Goal: Register for event/course

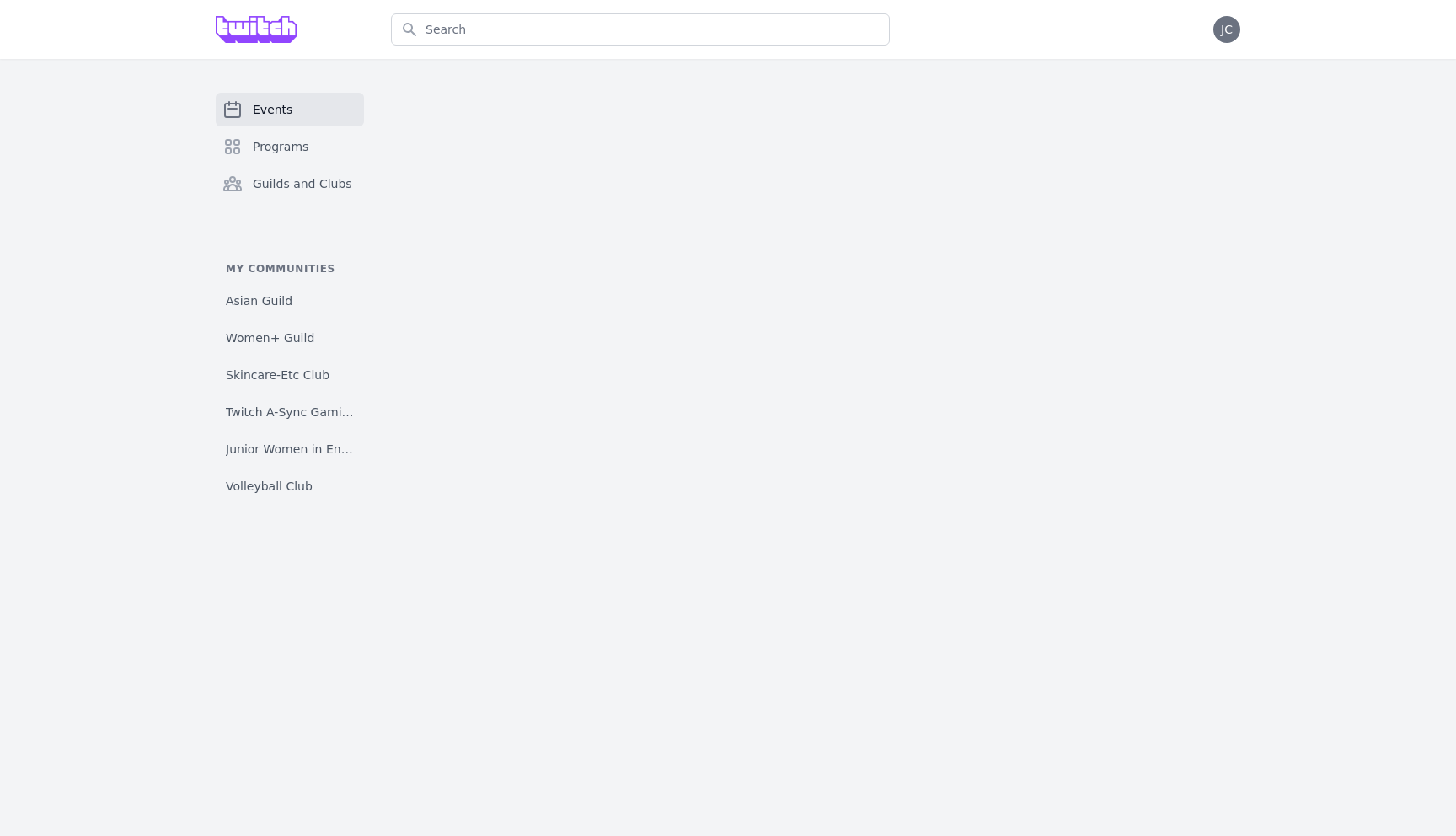
select select "The Great Wave off [GEOGRAPHIC_DATA]"
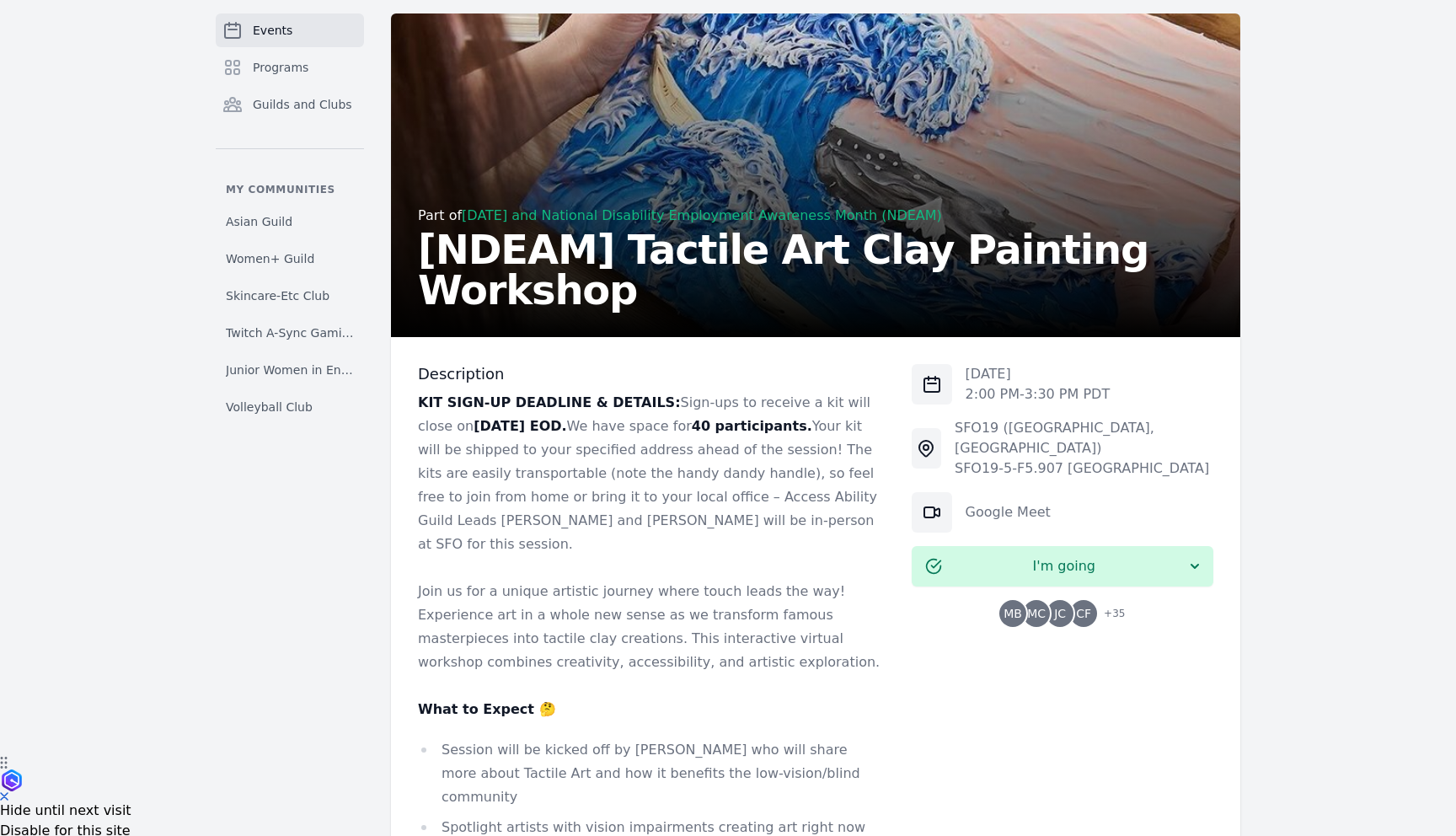
scroll to position [92, 0]
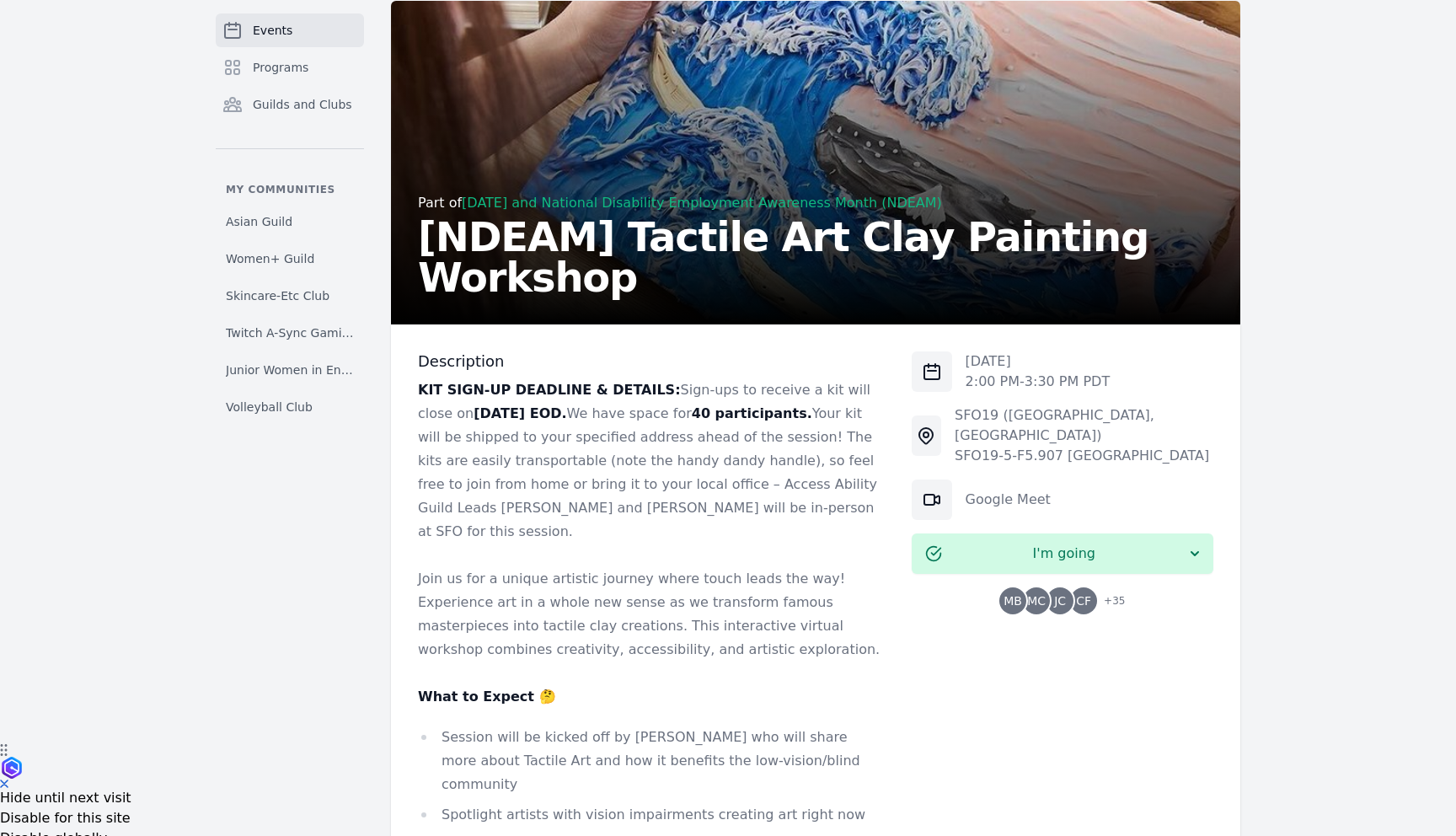
click at [1107, 590] on span "+ 35" at bounding box center [1109, 602] width 31 height 23
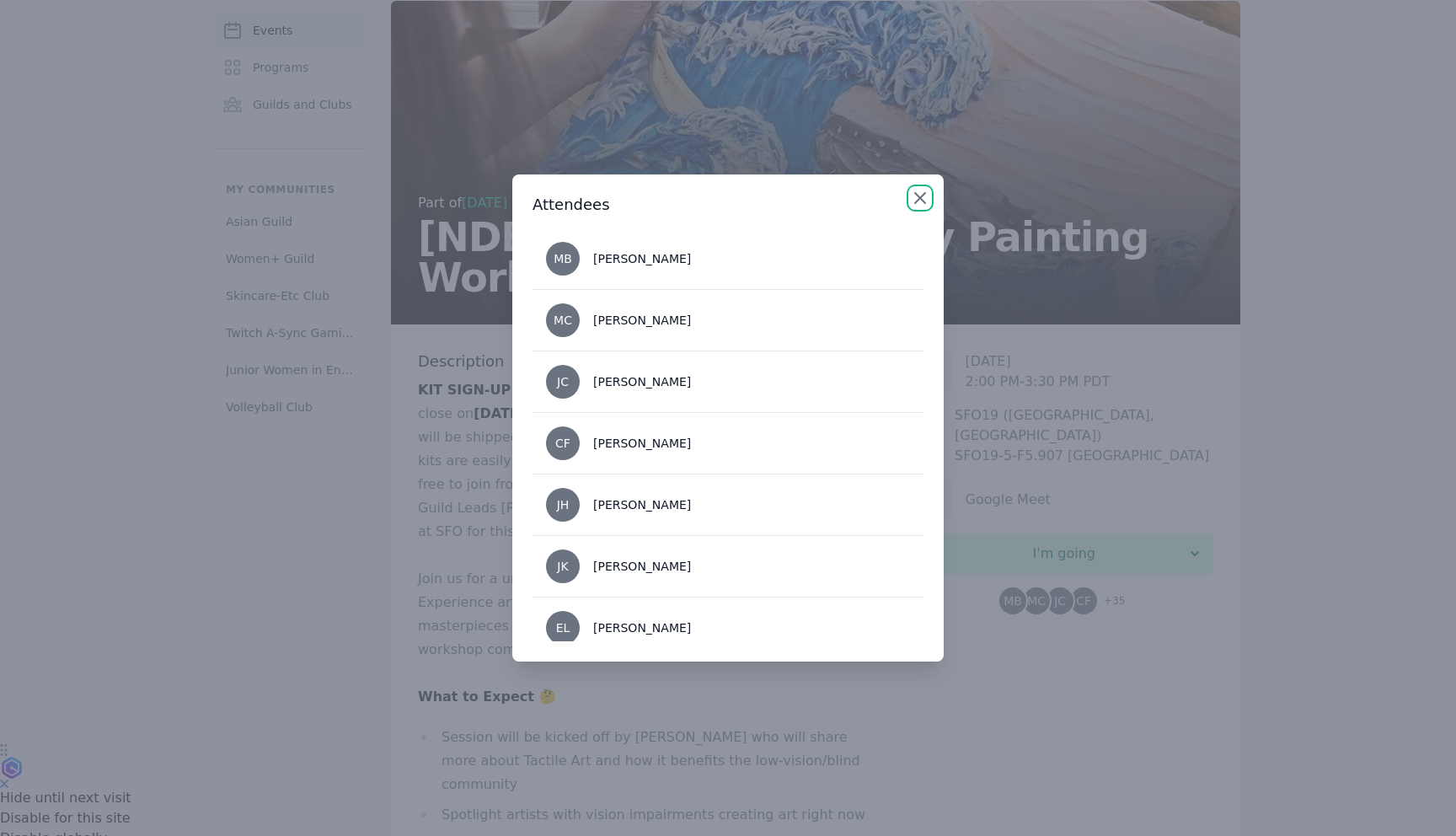
click at [919, 195] on icon "button" at bounding box center [920, 198] width 20 height 20
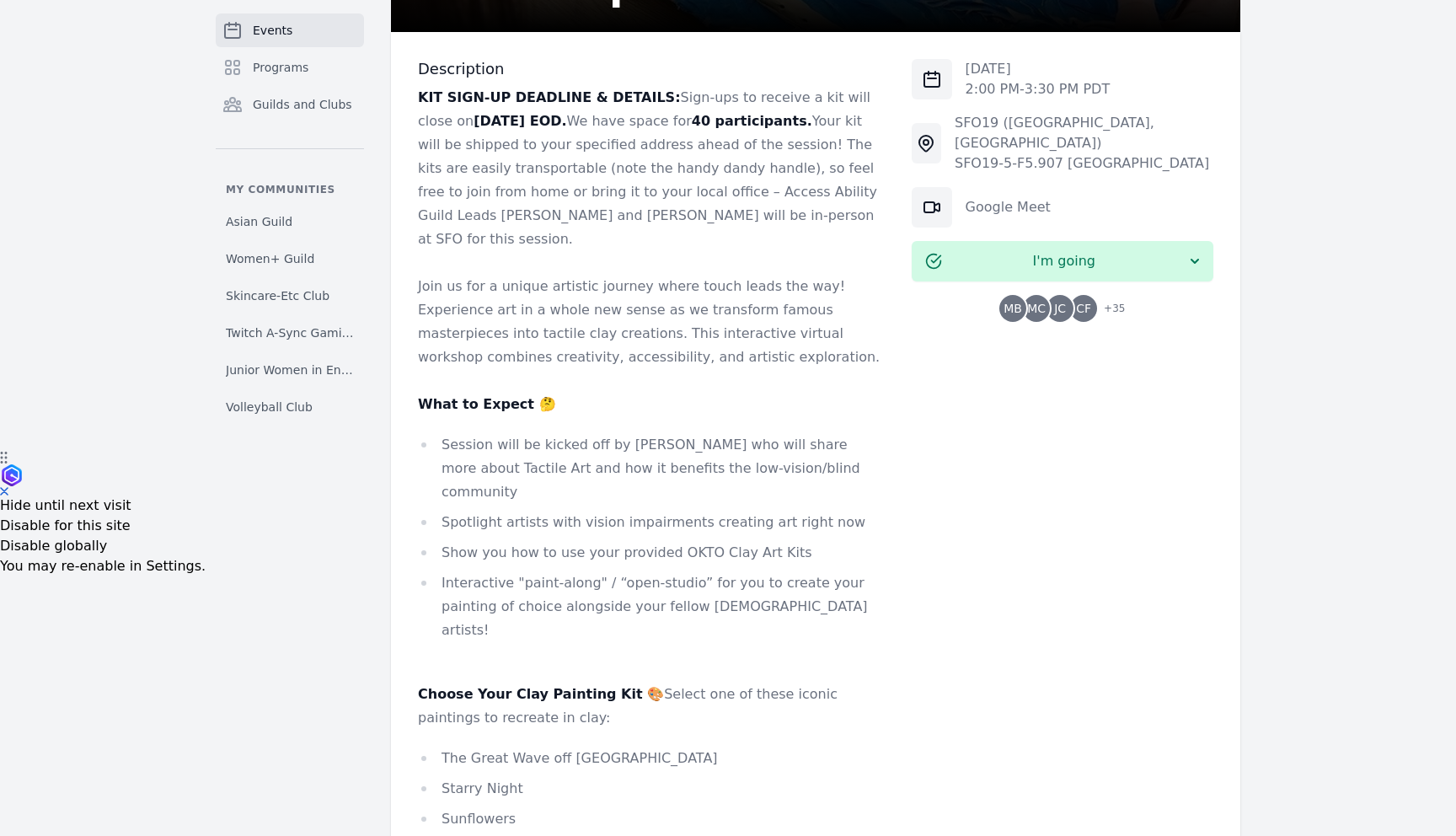
scroll to position [0, 0]
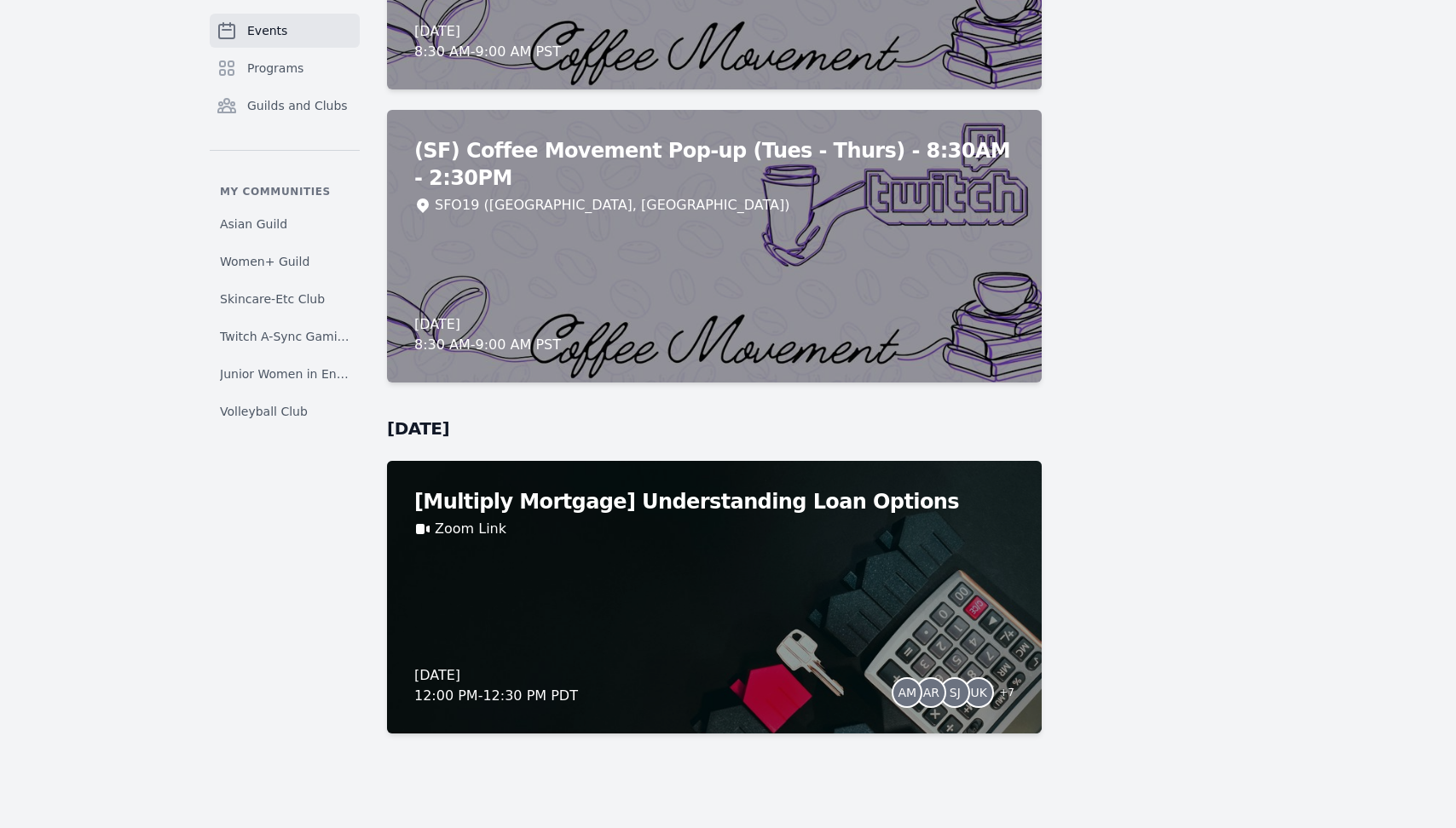
scroll to position [13092, 0]
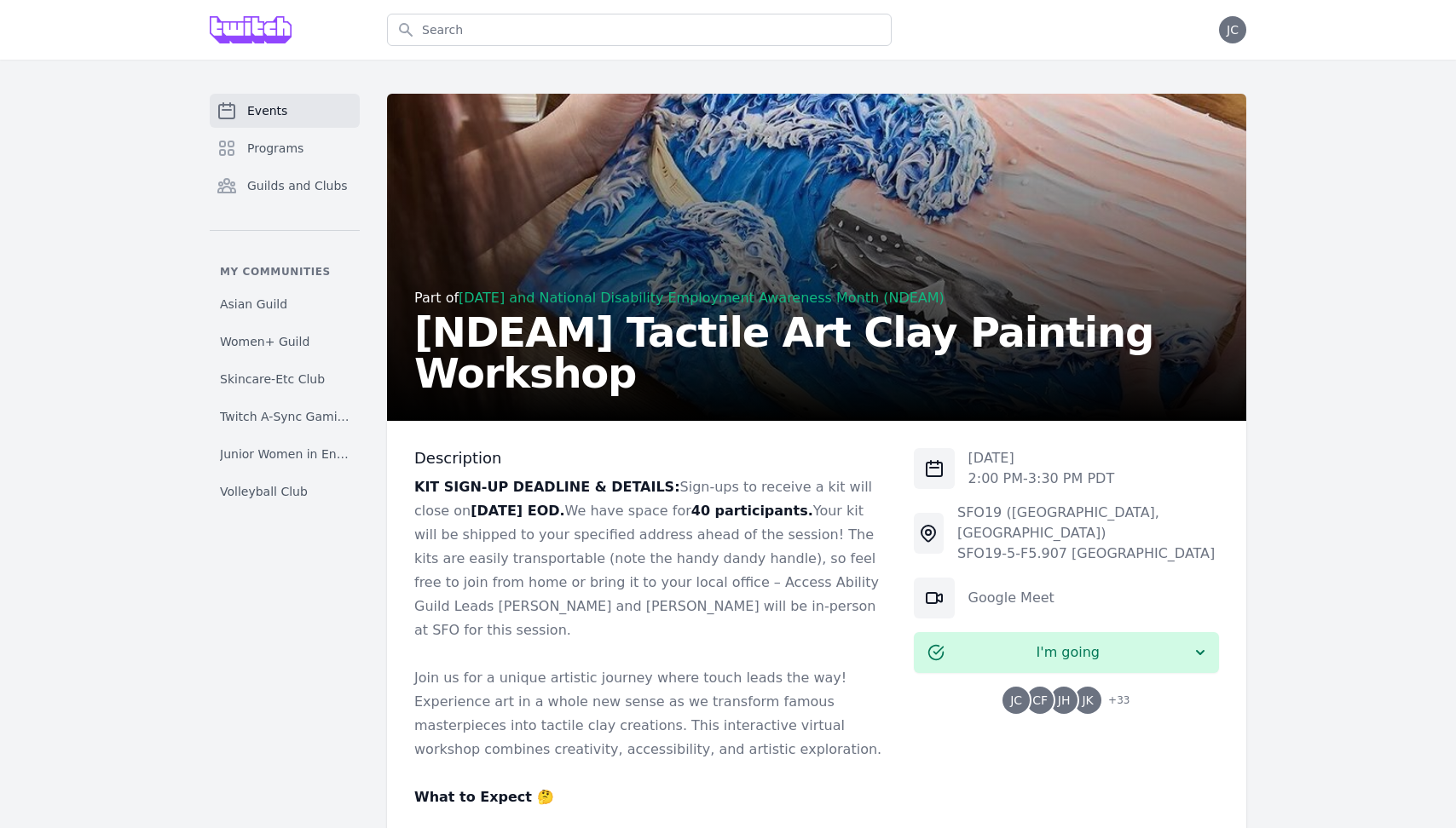
select select "The Great Wave off [GEOGRAPHIC_DATA]"
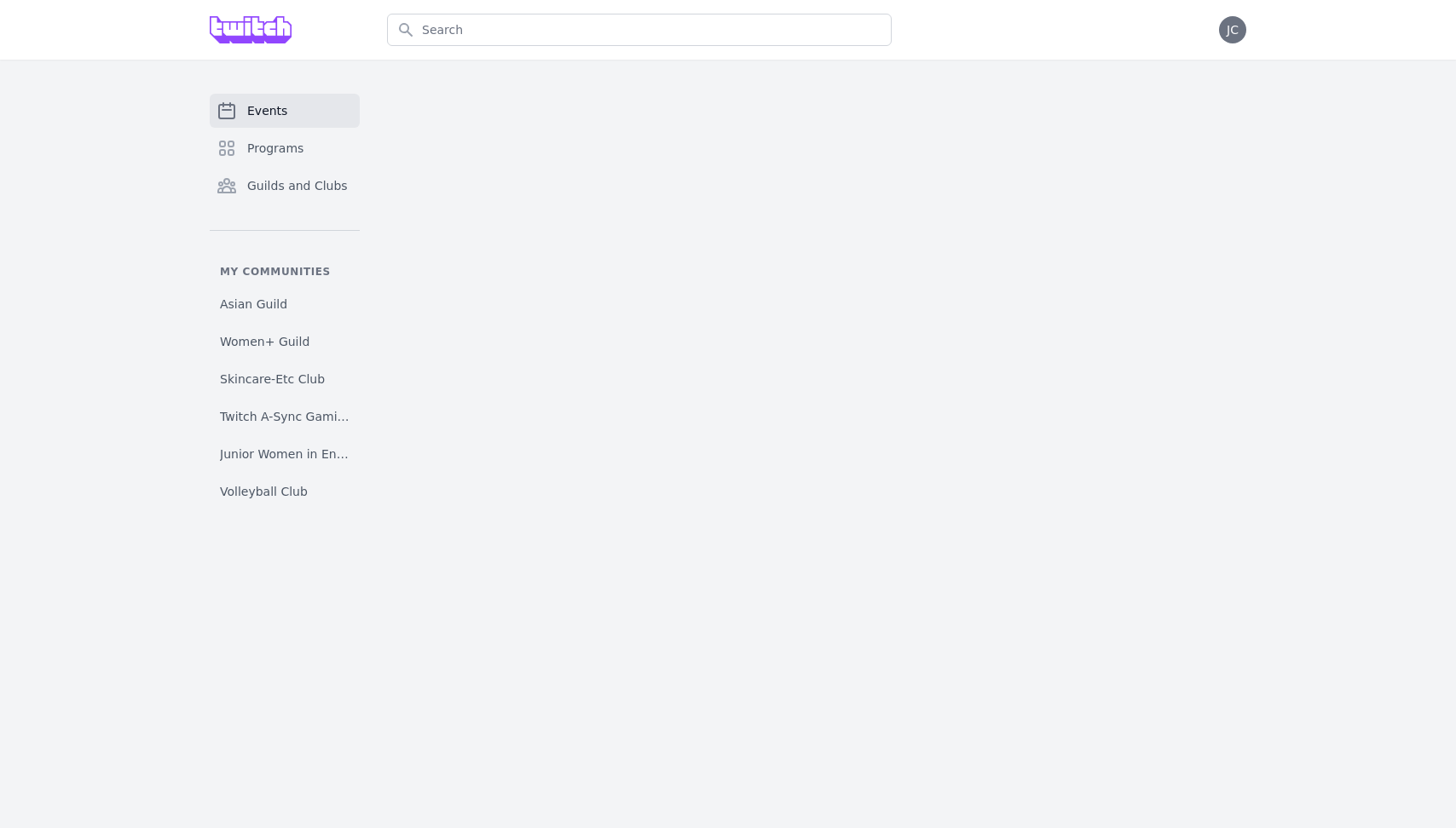
select select "The Great Wave off Kanagawa"
